Goal: Information Seeking & Learning: Learn about a topic

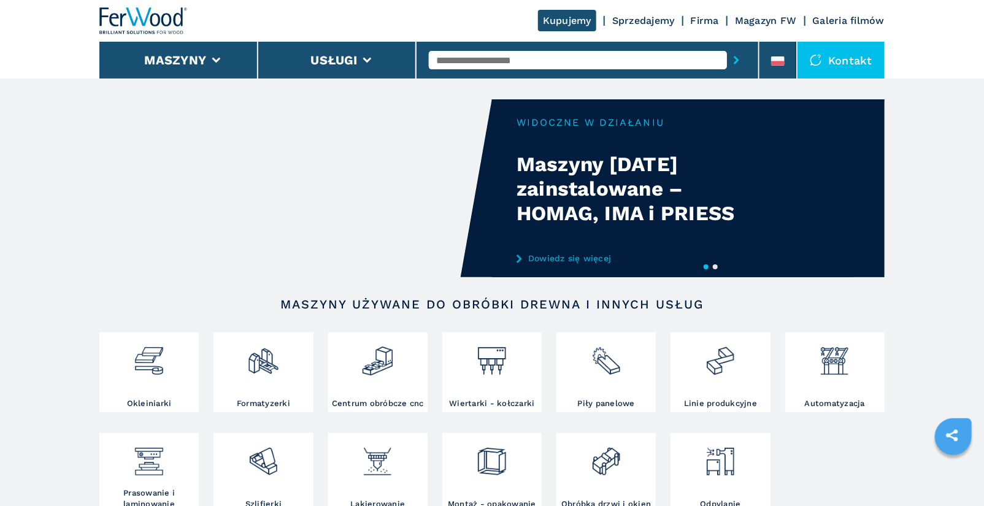
click at [501, 49] on div at bounding box center [587, 60] width 317 height 28
click at [502, 60] on input "text" at bounding box center [578, 60] width 298 height 18
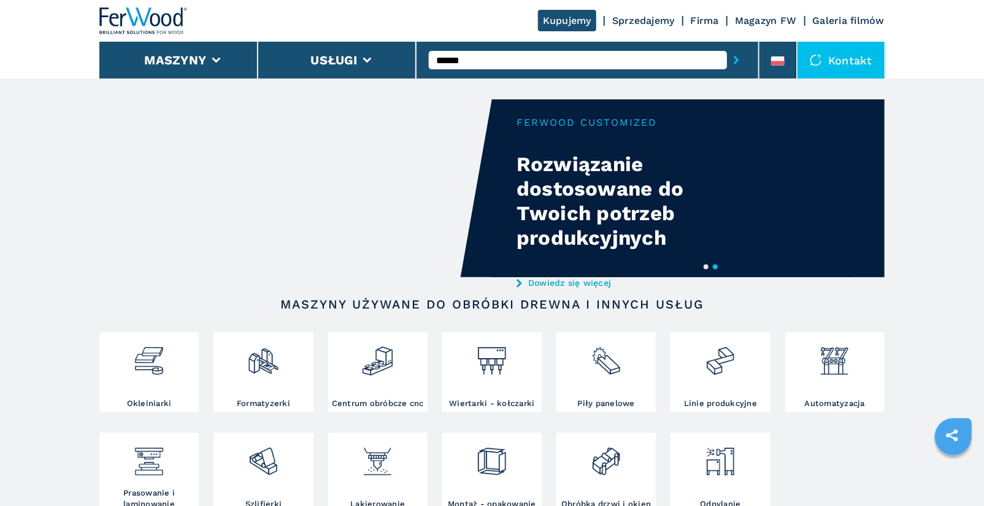
type input "******"
click at [727, 46] on button "submit-button" at bounding box center [736, 60] width 19 height 28
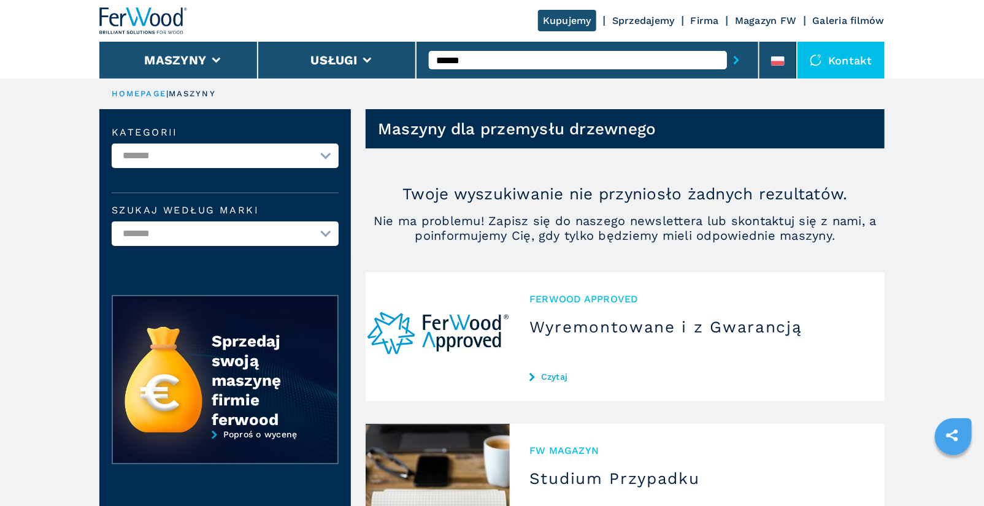
drag, startPoint x: 485, startPoint y: 58, endPoint x: 417, endPoint y: 58, distance: 67.5
click at [417, 58] on div "******" at bounding box center [587, 60] width 343 height 37
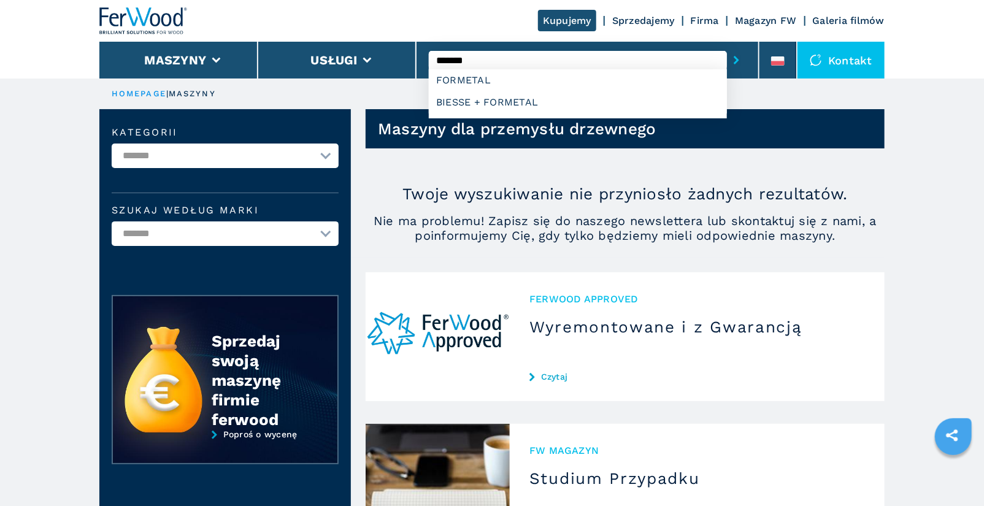
type input "********"
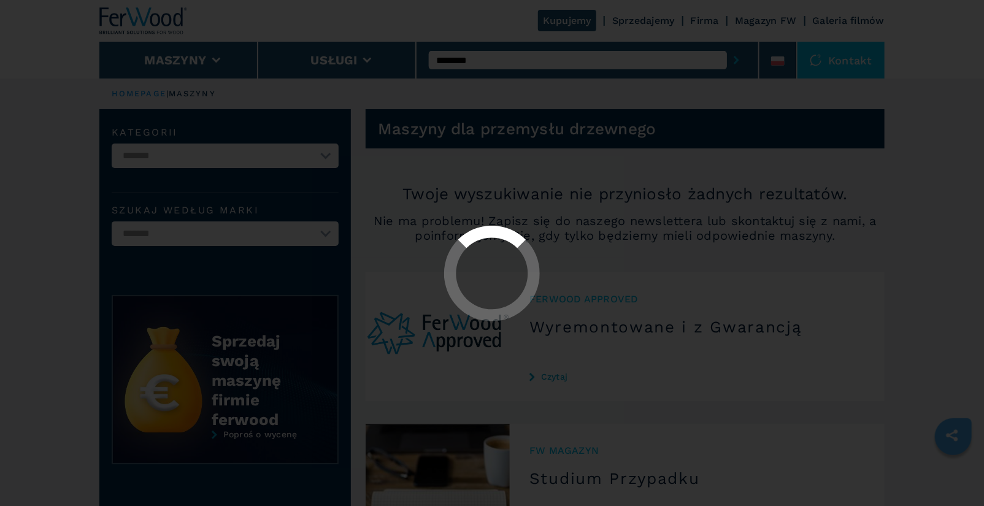
select select "********"
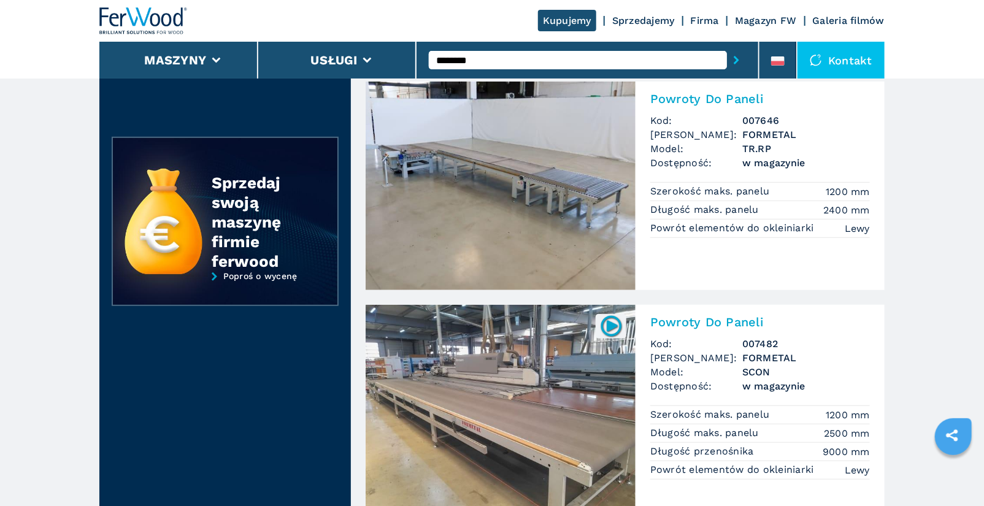
scroll to position [307, 0]
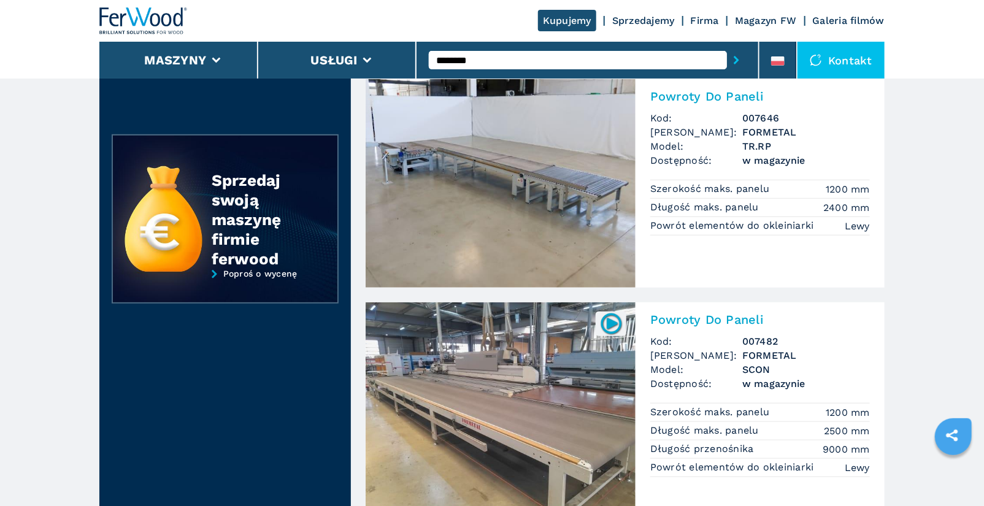
type input "********"
click at [711, 319] on h2 "Powroty Do Paneli" at bounding box center [760, 319] width 220 height 15
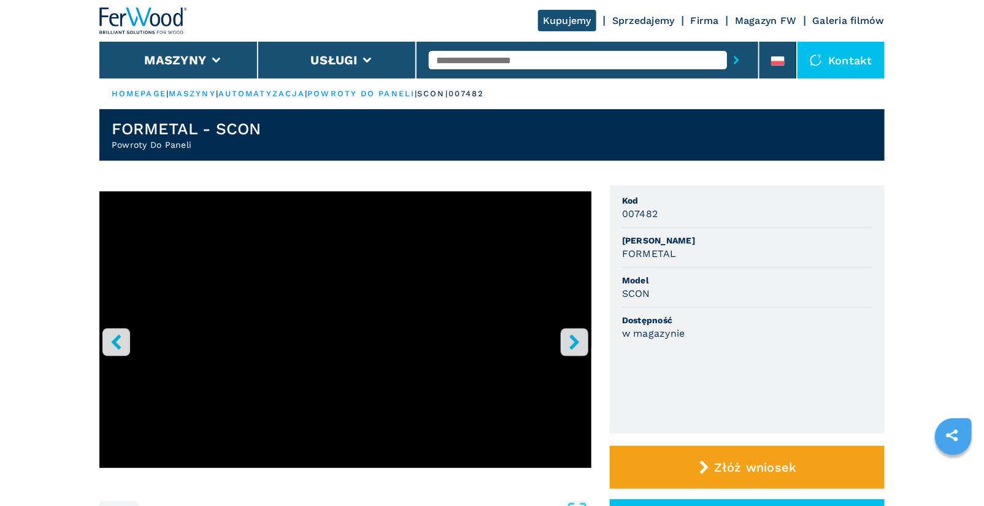
click at [505, 65] on input "text" at bounding box center [578, 60] width 298 height 18
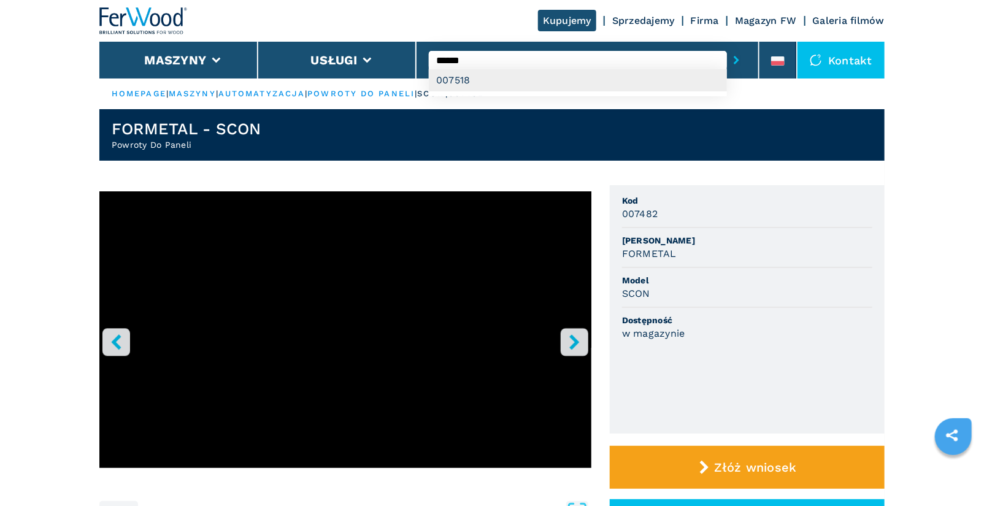
click at [563, 76] on div "007518" at bounding box center [578, 80] width 298 height 22
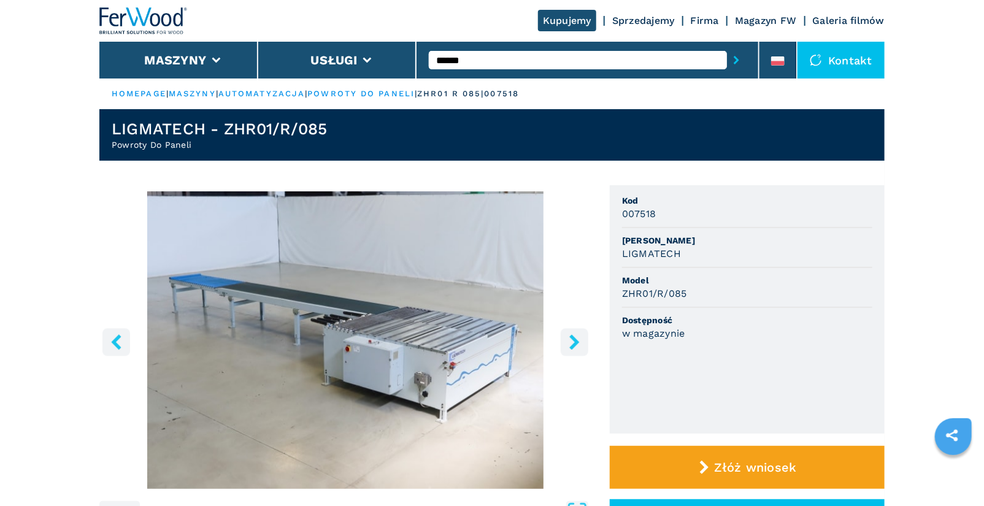
scroll to position [278, 0]
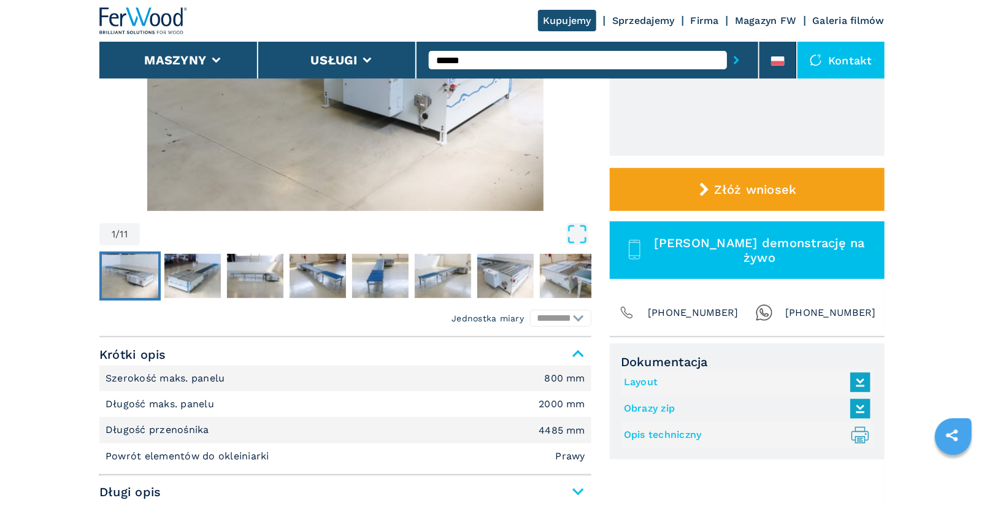
click at [637, 383] on link "Layout" at bounding box center [744, 382] width 240 height 20
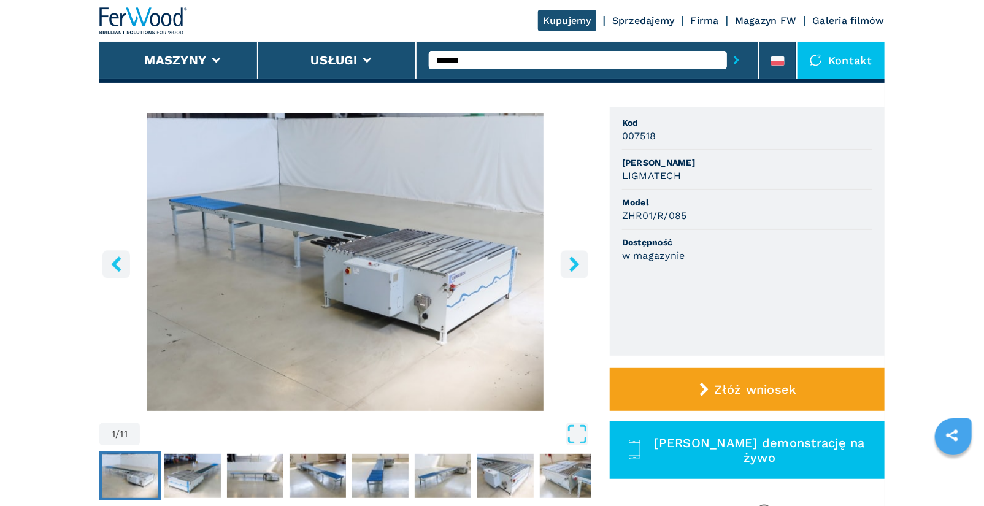
scroll to position [0, 0]
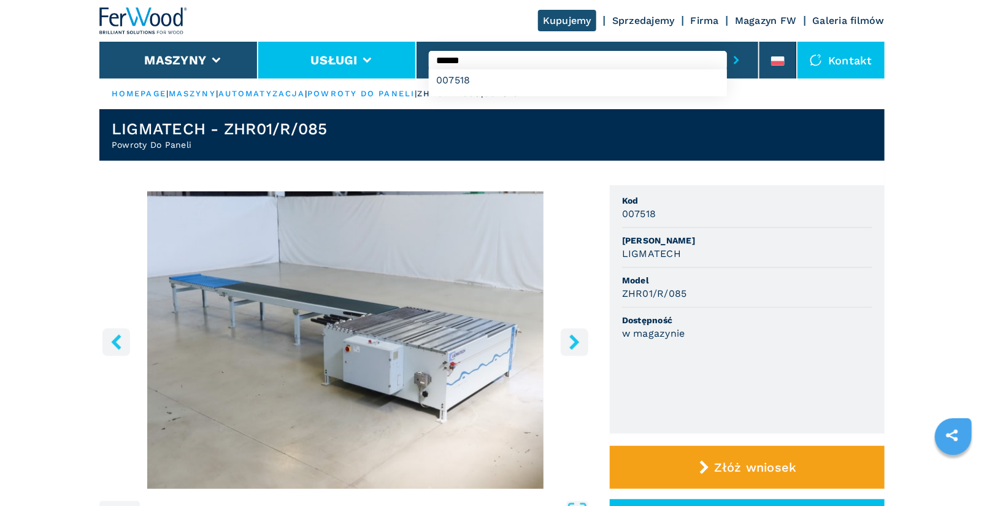
drag, startPoint x: 482, startPoint y: 57, endPoint x: 400, endPoint y: 58, distance: 81.6
click at [400, 58] on div "Kupujemy Sprzedajemy Firma Magazyn FW Galeria filmów Maszyny Usługi ****** 0075…" at bounding box center [491, 39] width 785 height 79
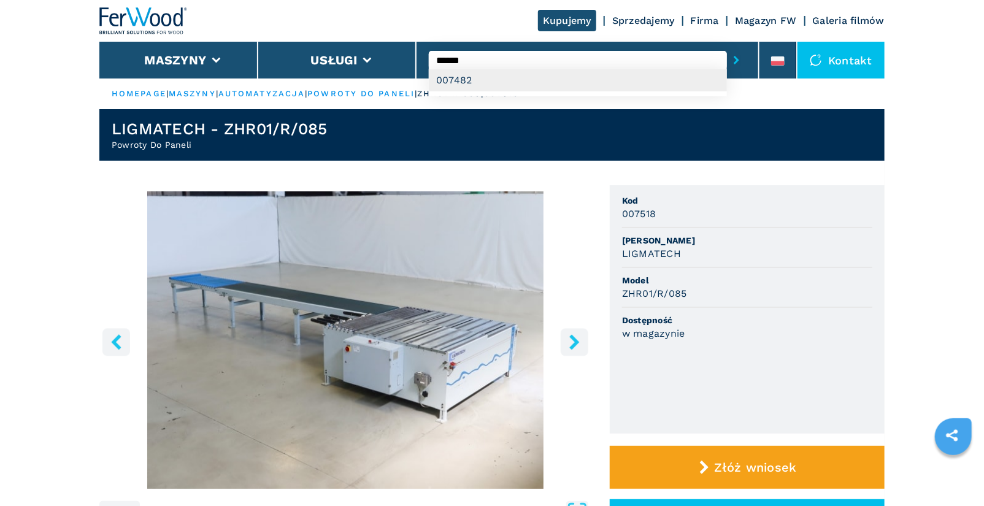
click at [486, 75] on div "007482" at bounding box center [578, 80] width 298 height 22
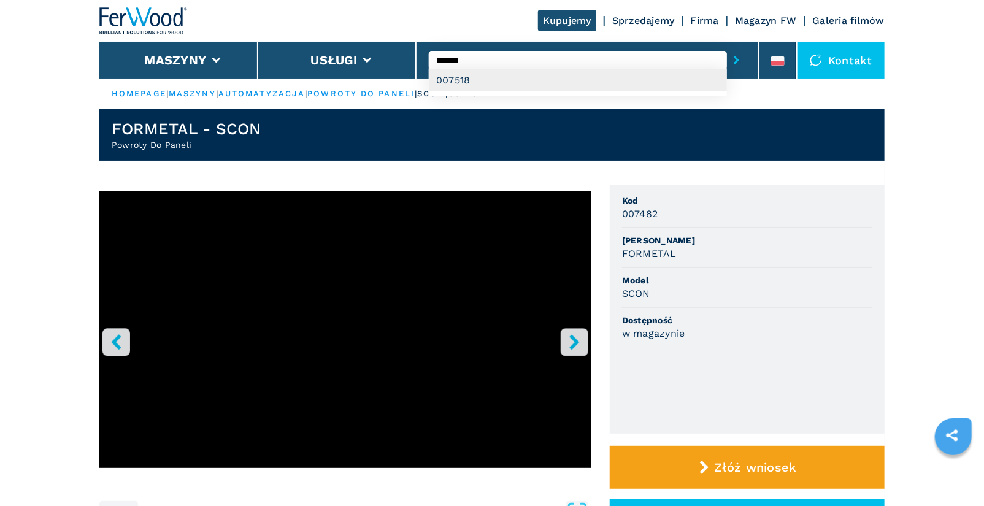
type input "******"
click at [518, 78] on div "007518" at bounding box center [578, 80] width 298 height 22
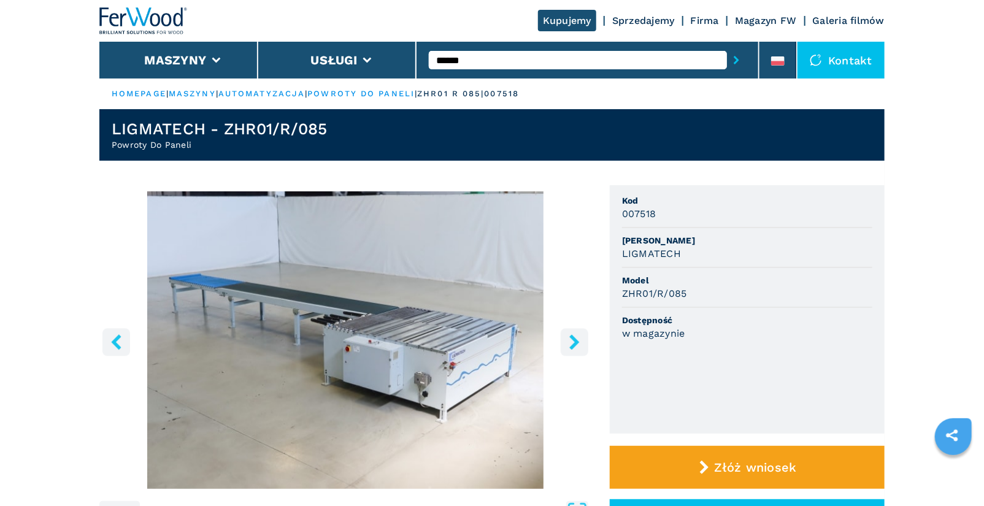
click at [569, 344] on icon "right-button" at bounding box center [574, 341] width 15 height 15
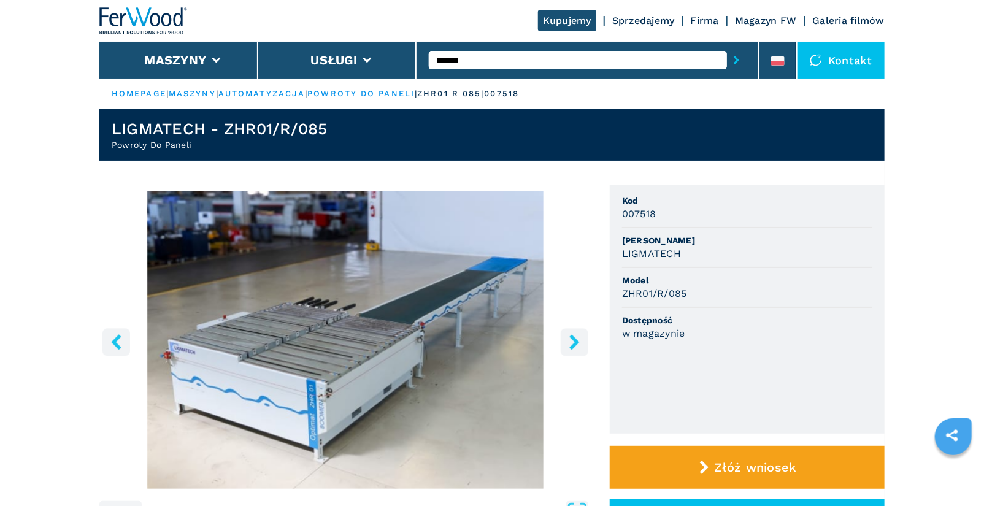
click at [571, 344] on icon "right-button" at bounding box center [574, 341] width 15 height 15
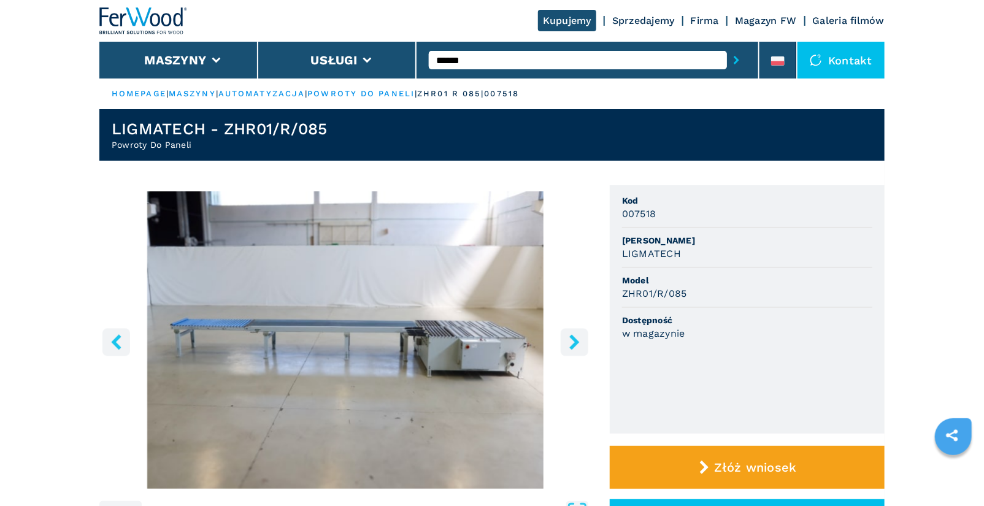
click at [571, 344] on icon "right-button" at bounding box center [574, 341] width 15 height 15
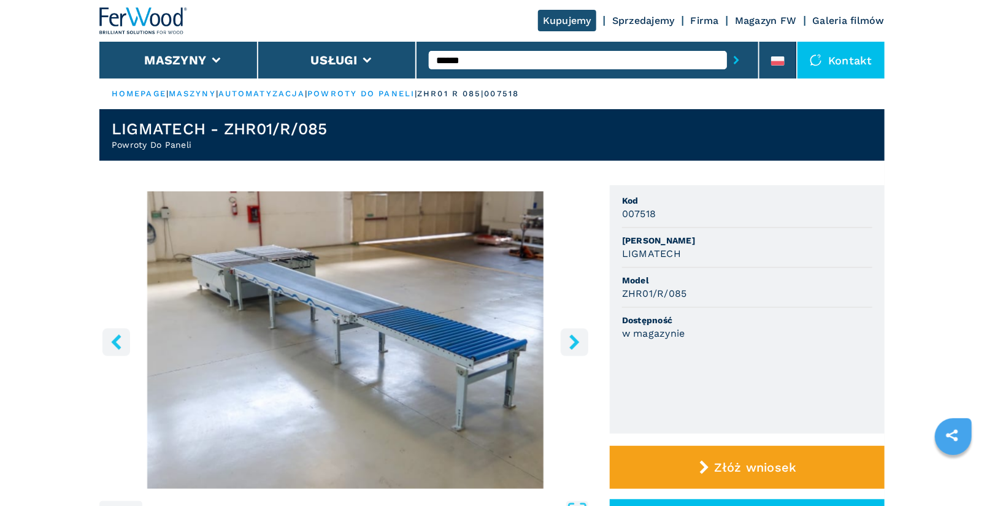
click at [571, 344] on icon "right-button" at bounding box center [574, 341] width 15 height 15
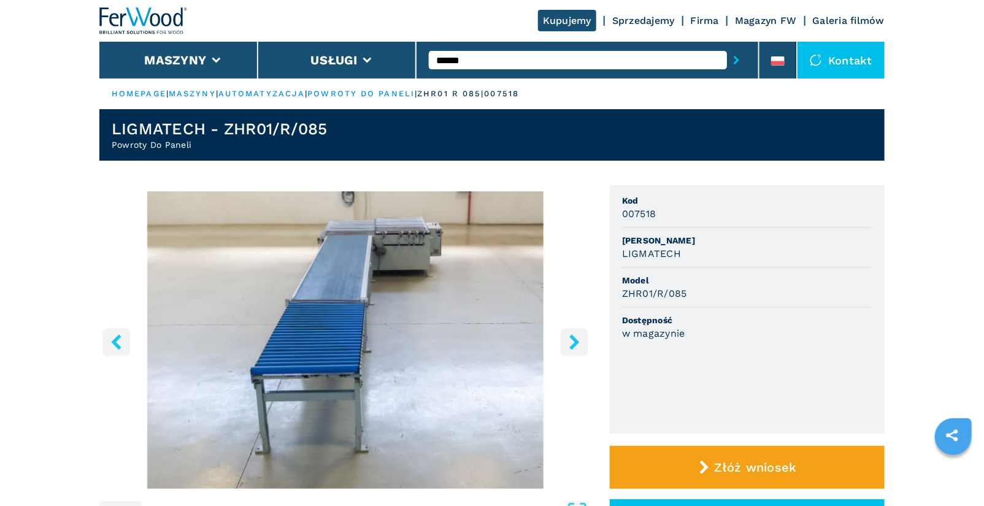
click at [571, 344] on icon "right-button" at bounding box center [574, 341] width 15 height 15
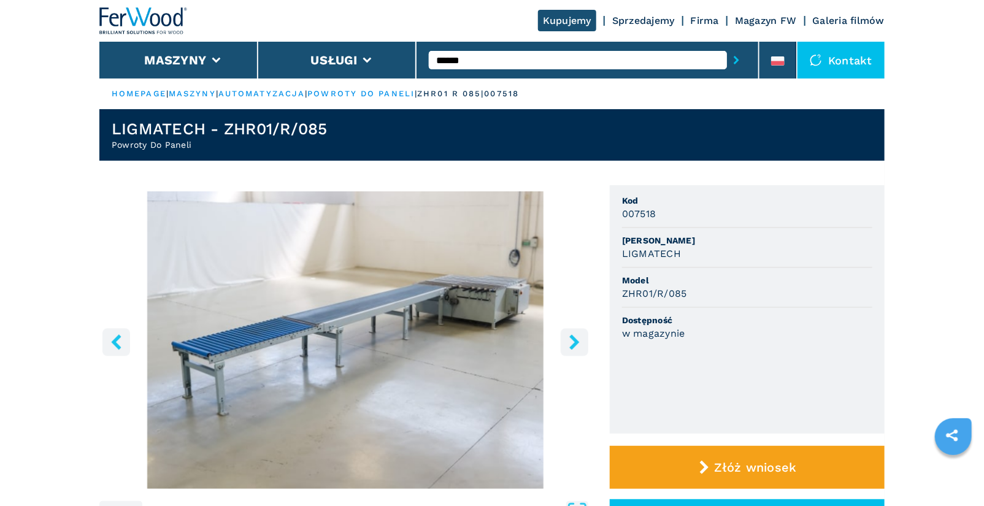
click at [571, 344] on icon "right-button" at bounding box center [574, 341] width 15 height 15
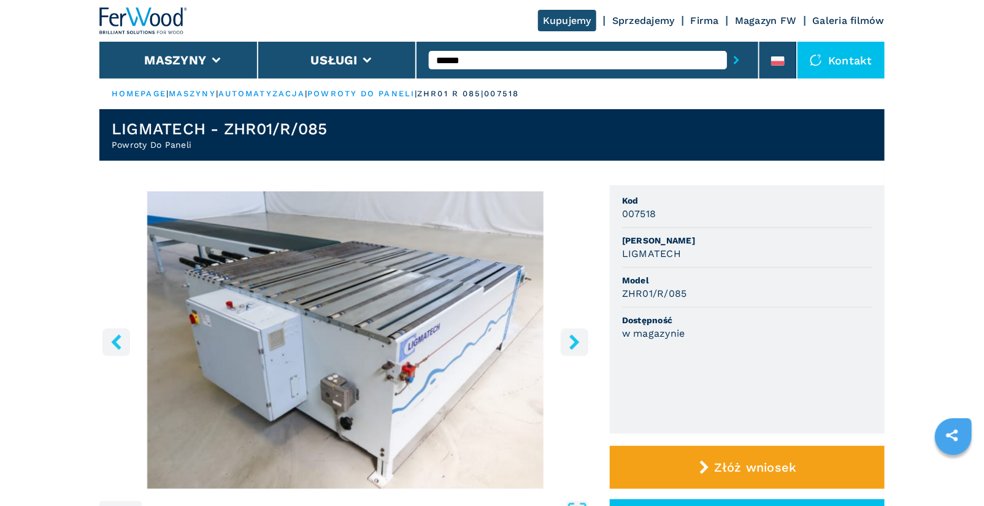
click at [571, 344] on icon "right-button" at bounding box center [574, 341] width 15 height 15
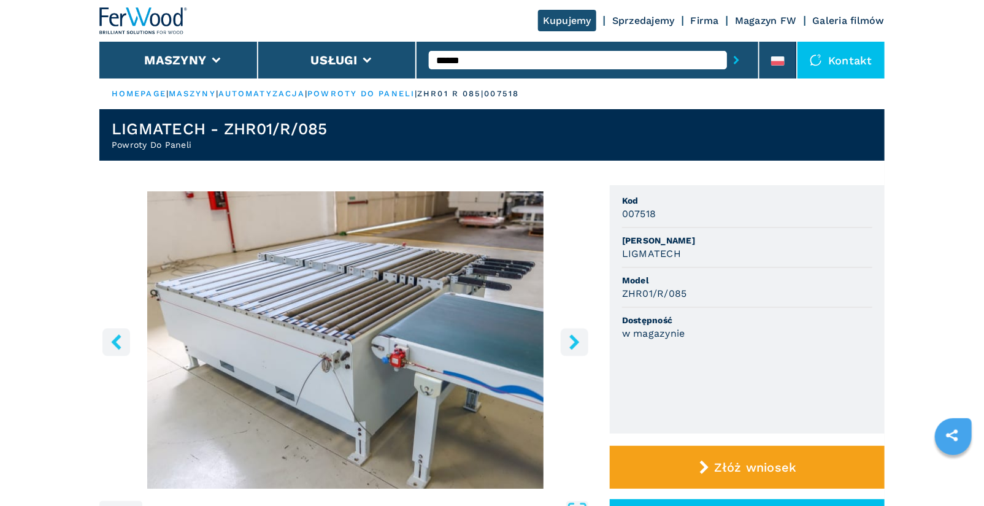
click at [571, 344] on icon "right-button" at bounding box center [574, 341] width 15 height 15
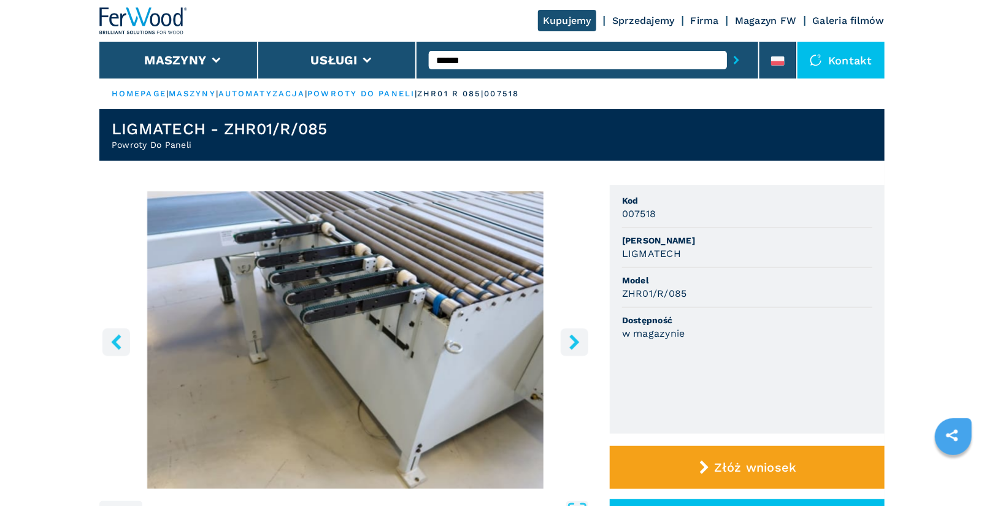
click at [571, 344] on icon "right-button" at bounding box center [574, 341] width 15 height 15
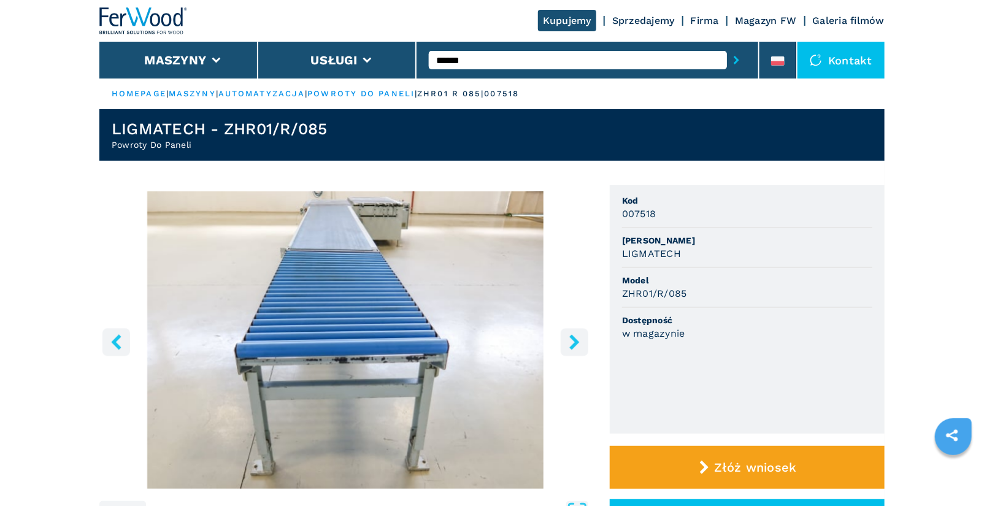
click at [571, 344] on icon "right-button" at bounding box center [574, 341] width 15 height 15
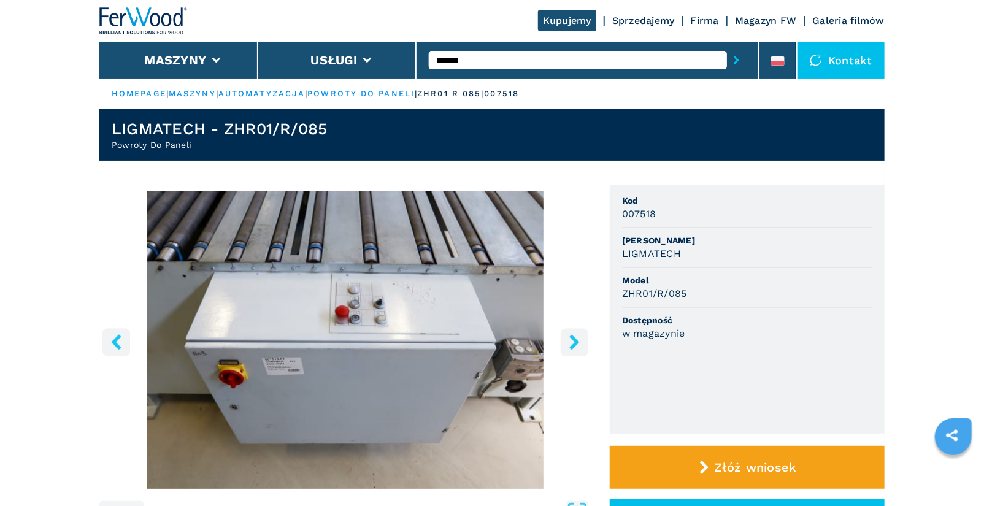
click at [571, 344] on icon "right-button" at bounding box center [574, 341] width 15 height 15
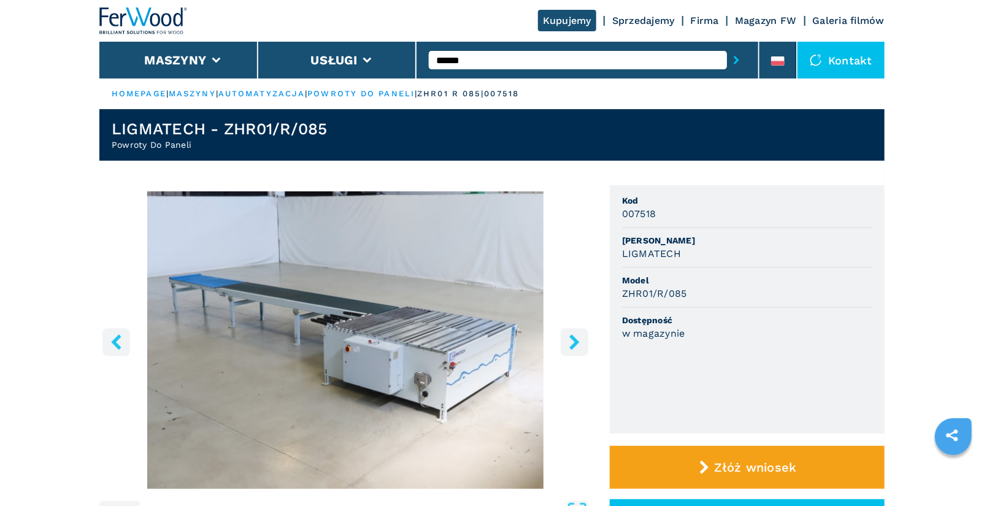
click at [571, 344] on icon "right-button" at bounding box center [574, 341] width 15 height 15
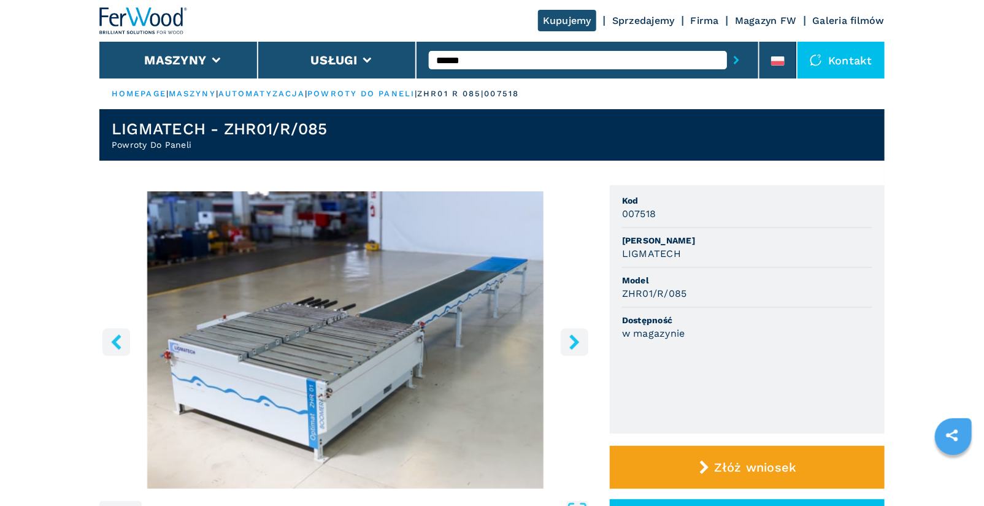
click at [571, 344] on icon "right-button" at bounding box center [574, 341] width 15 height 15
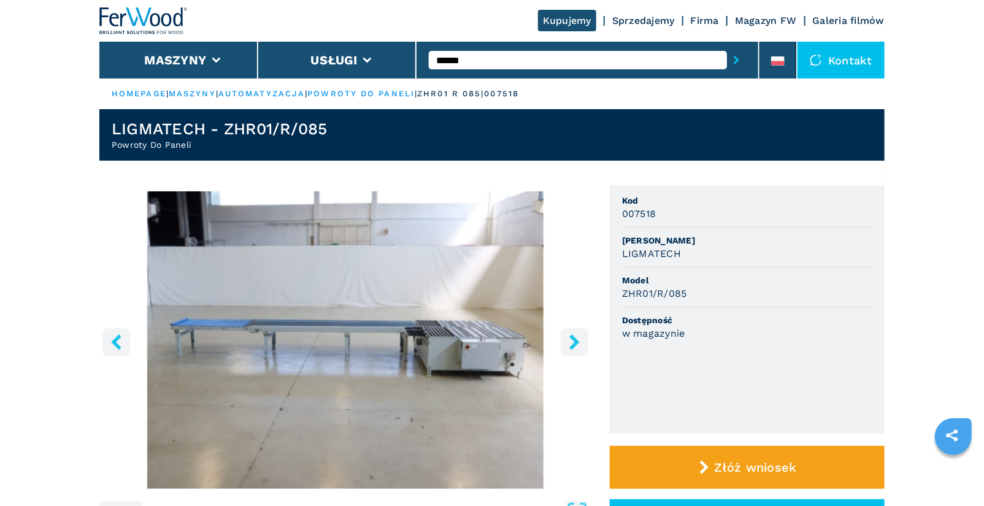
click at [571, 344] on icon "right-button" at bounding box center [574, 341] width 15 height 15
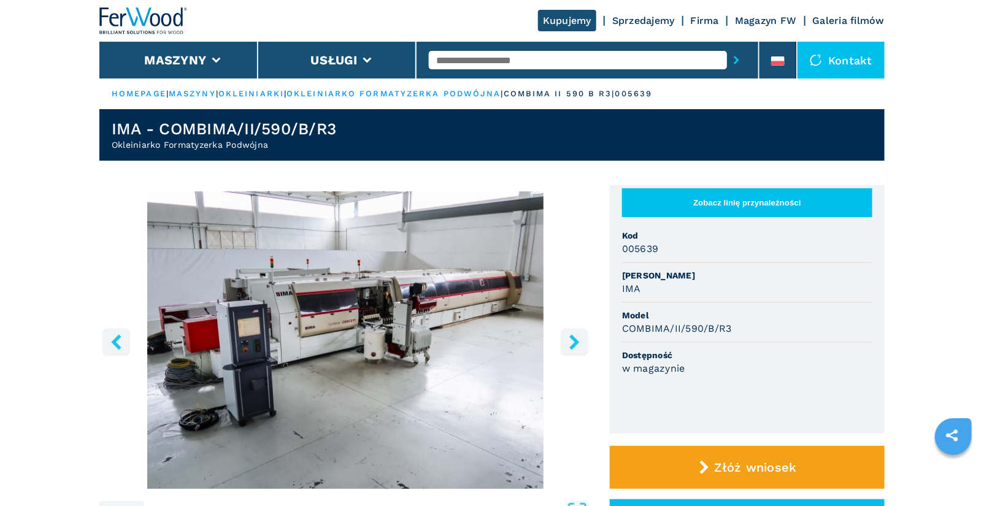
click at [579, 342] on icon "right-button" at bounding box center [574, 341] width 15 height 15
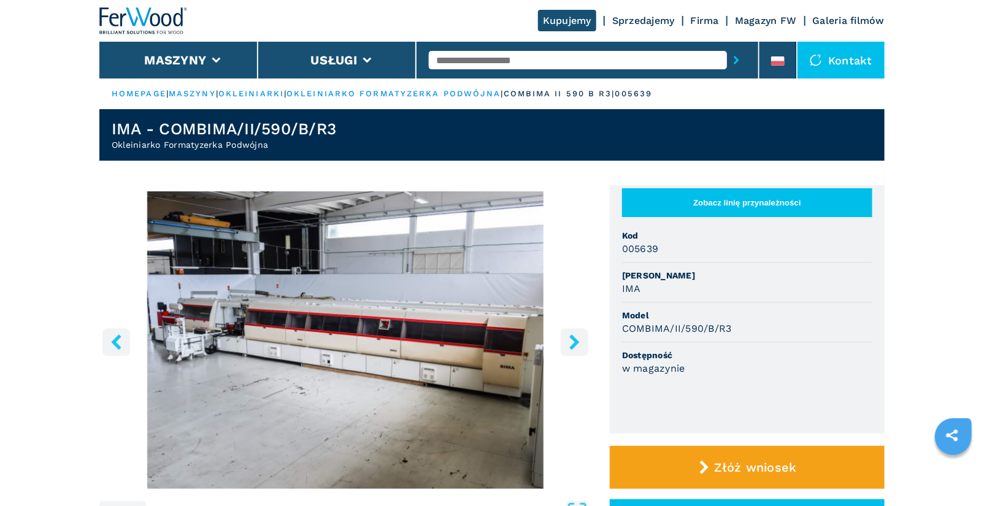
click at [579, 342] on icon "right-button" at bounding box center [574, 341] width 15 height 15
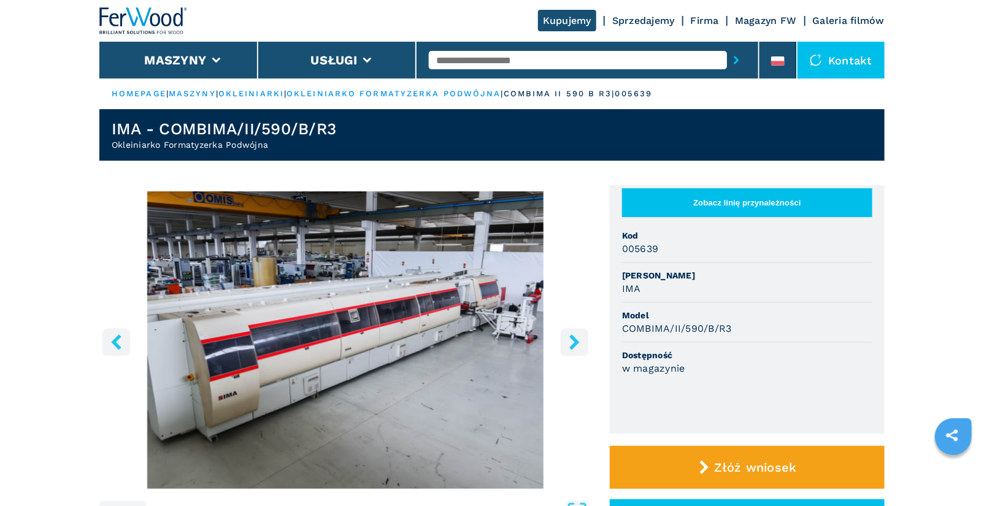
click at [566, 343] on button "right-button" at bounding box center [575, 342] width 28 height 28
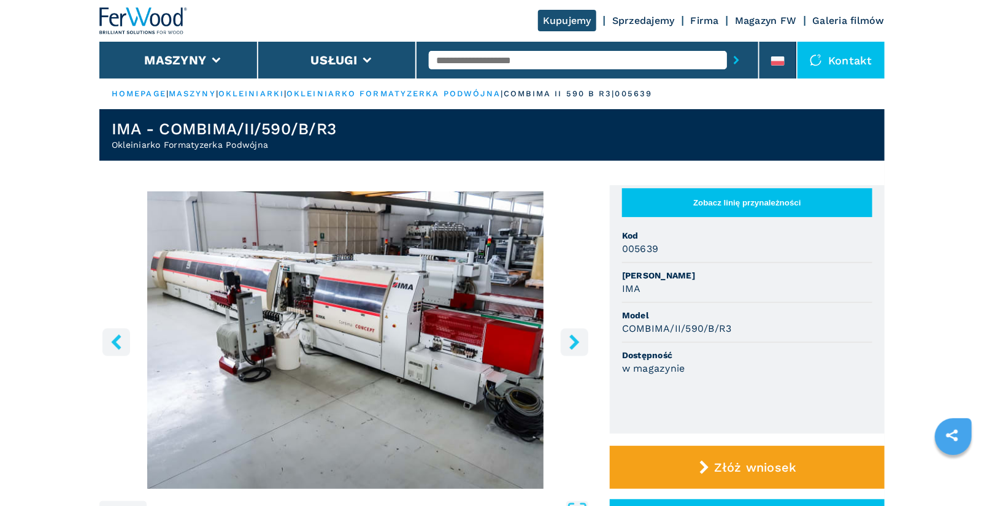
click at [578, 342] on icon "right-button" at bounding box center [574, 341] width 15 height 15
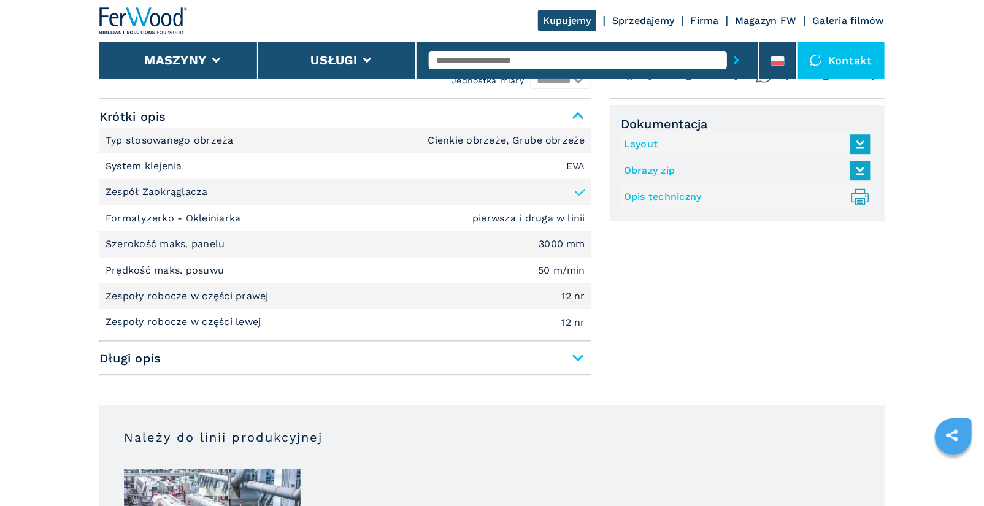
scroll to position [541, 0]
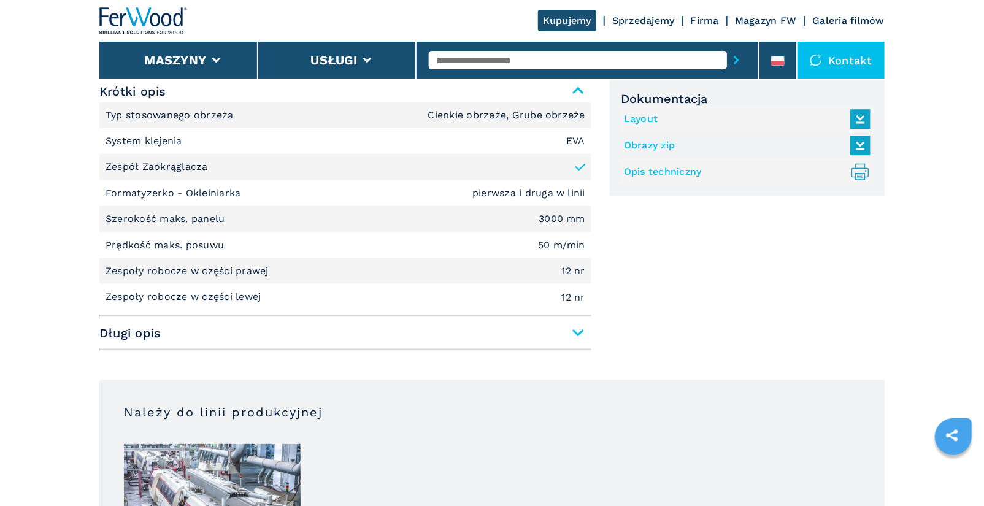
click at [577, 332] on span "Długi opis" at bounding box center [345, 333] width 492 height 22
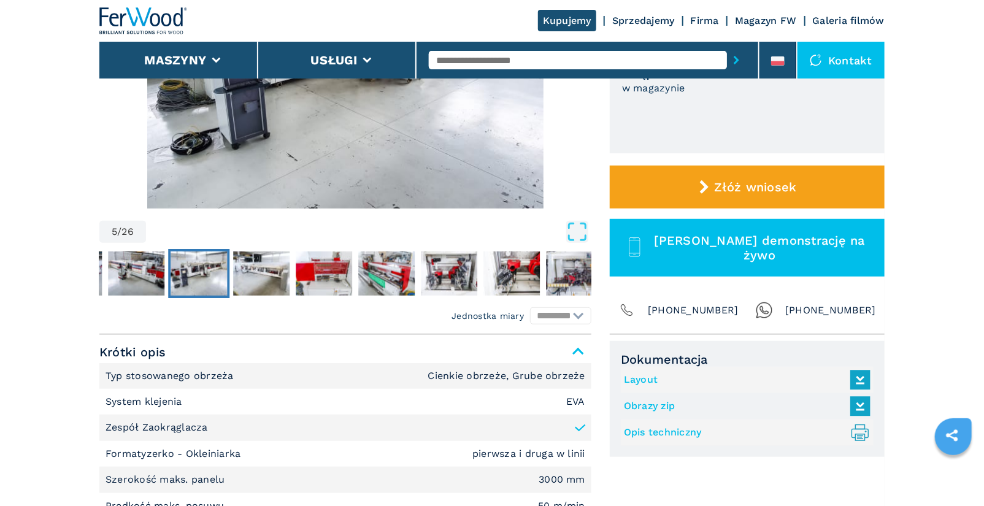
scroll to position [0, 0]
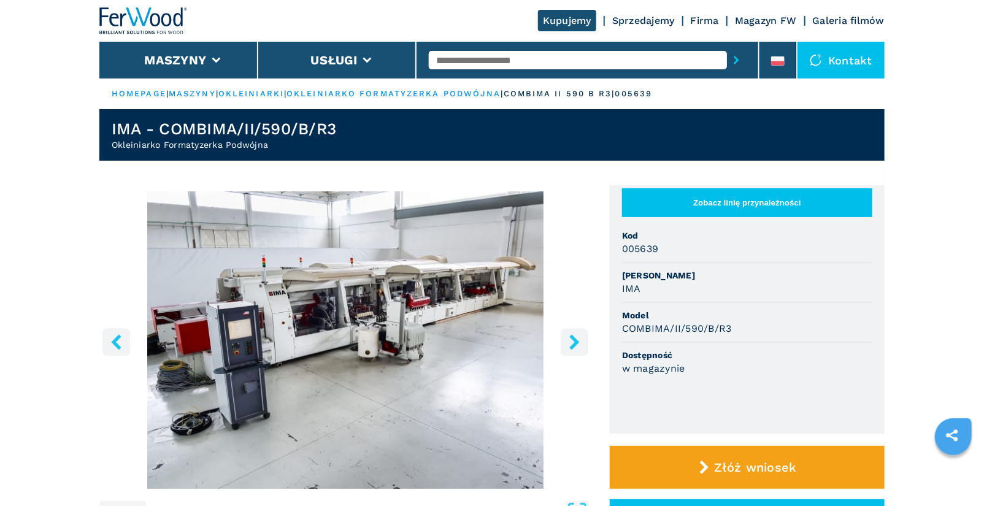
click at [578, 339] on icon "right-button" at bounding box center [574, 341] width 15 height 15
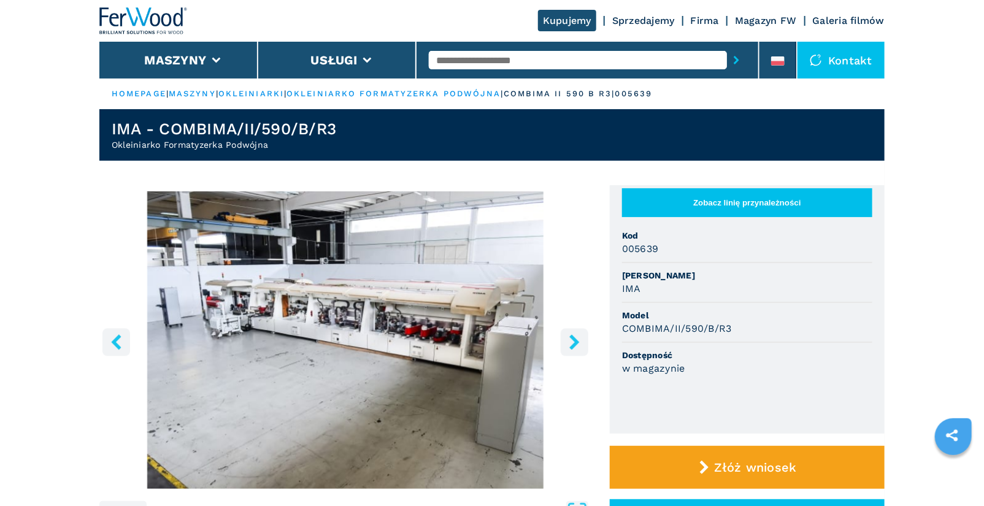
click at [572, 336] on icon "right-button" at bounding box center [574, 341] width 10 height 15
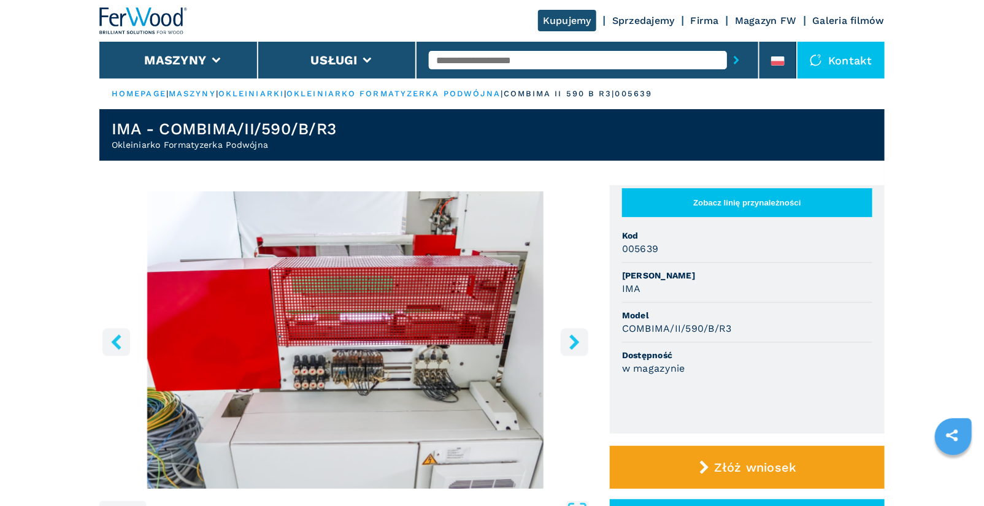
click at [577, 337] on icon "right-button" at bounding box center [574, 341] width 15 height 15
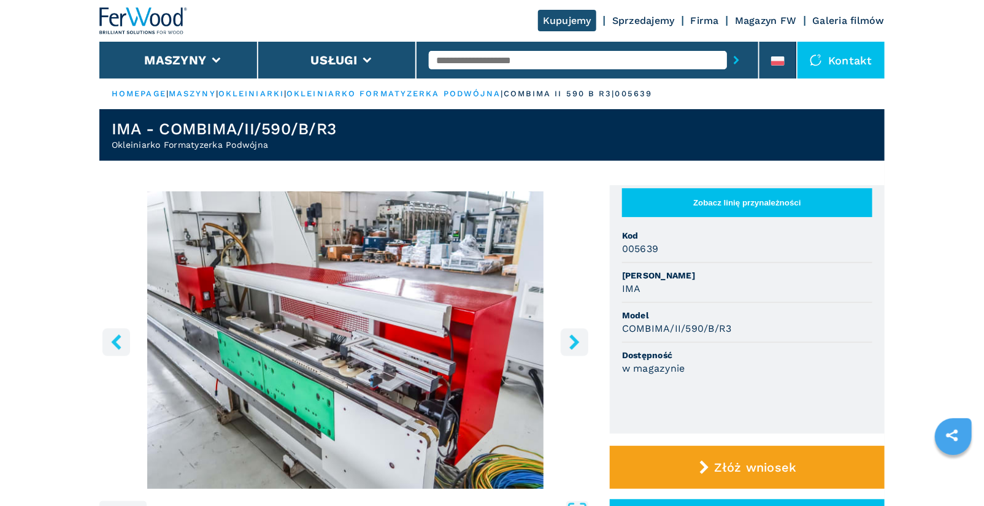
click at [453, 62] on input "text" at bounding box center [578, 60] width 298 height 18
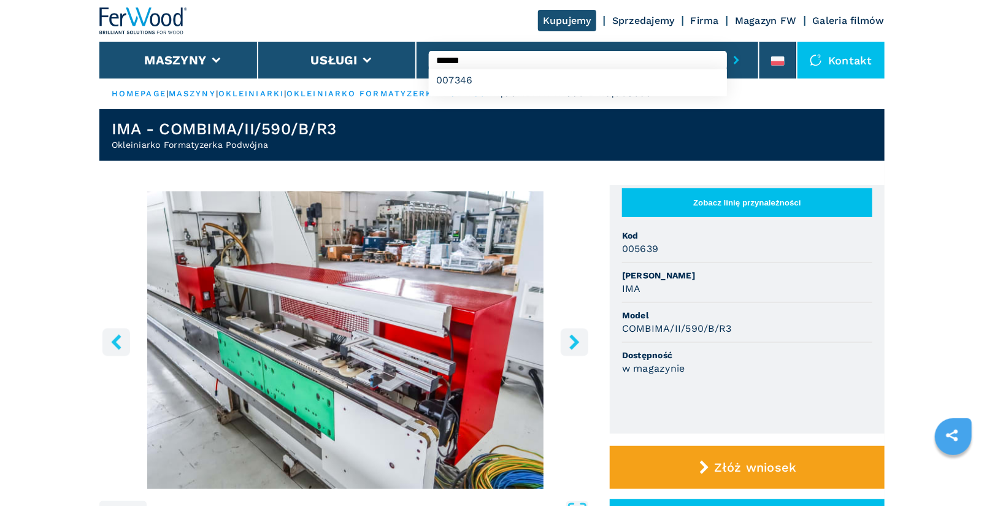
type input "******"
click at [727, 46] on button "submit-button" at bounding box center [736, 60] width 19 height 28
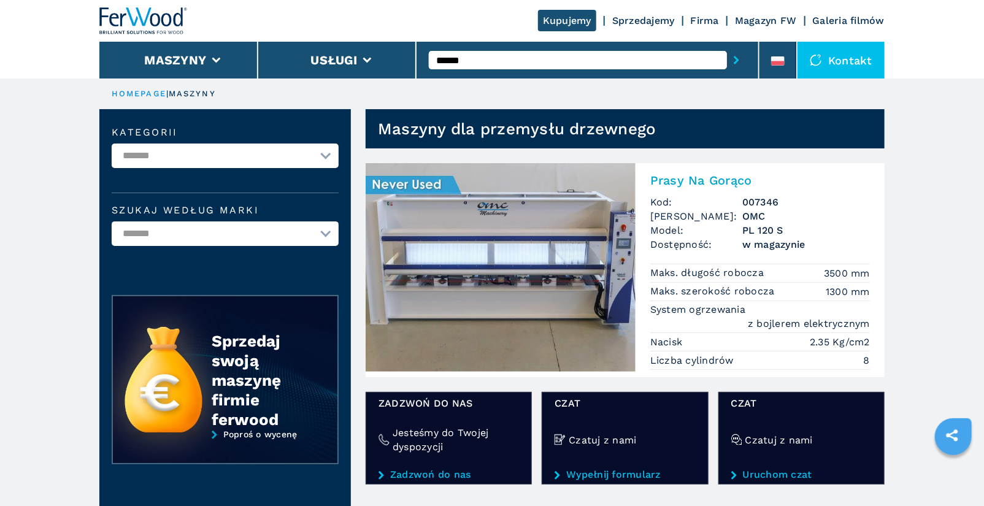
click at [696, 185] on h2 "Prasy Na Gorąco" at bounding box center [760, 180] width 220 height 15
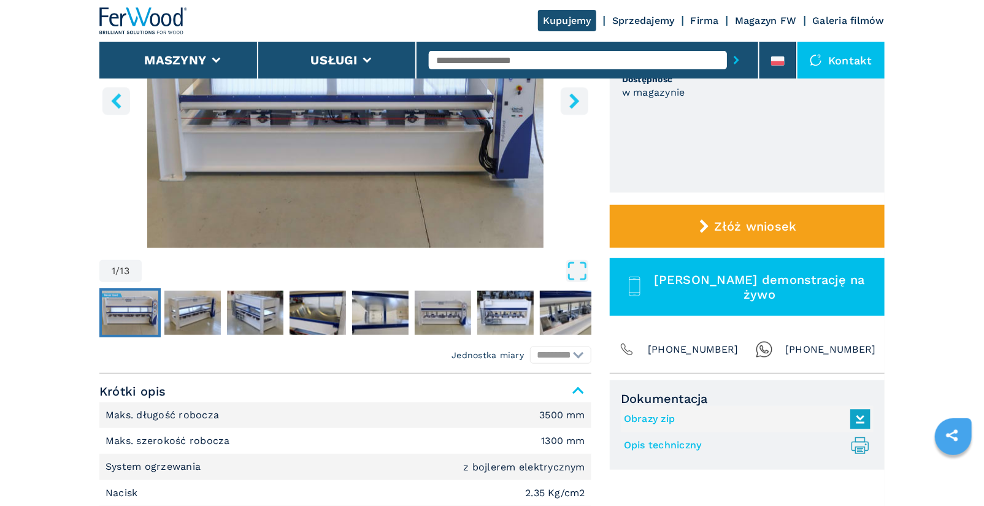
scroll to position [244, 0]
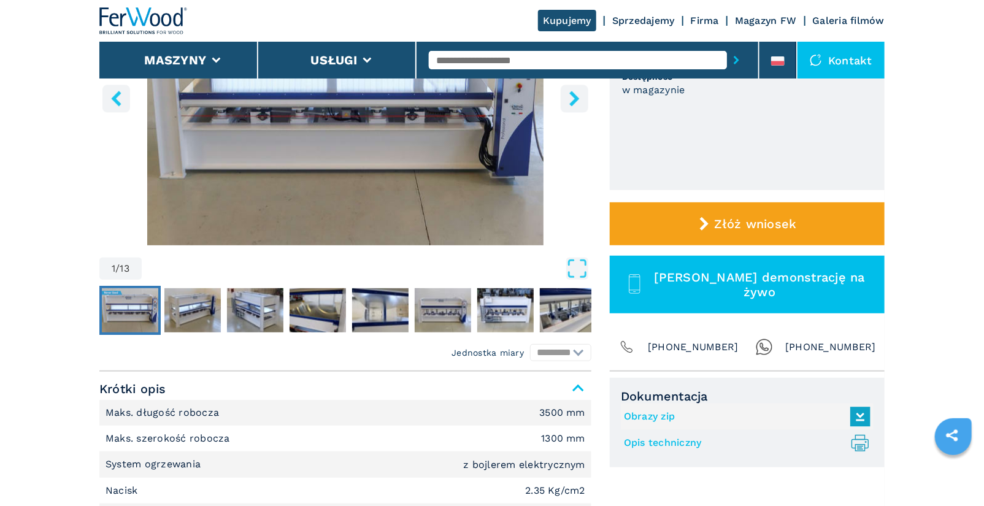
click at [679, 441] on link "Opis techniczny .prefix__st0{stroke-linecap:round;stroke-linejoin:round}.prefix…" at bounding box center [744, 443] width 240 height 20
